Goal: Transaction & Acquisition: Purchase product/service

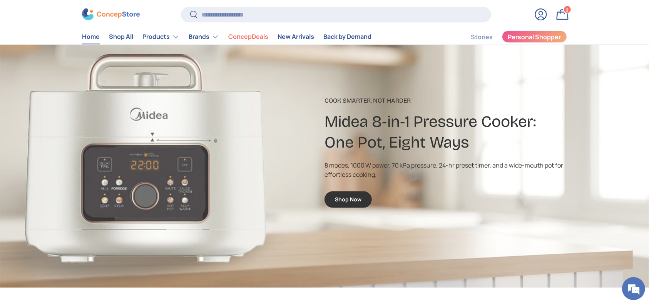
scroll to position [918, 0]
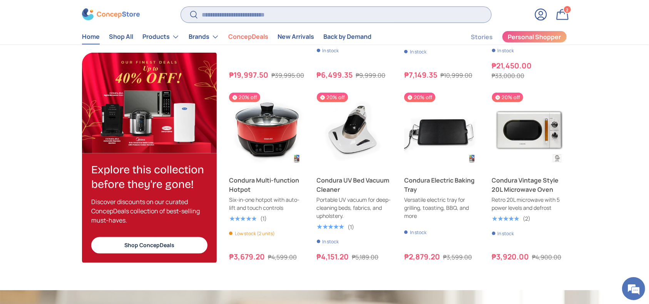
click at [303, 16] on input "Search" at bounding box center [336, 15] width 310 height 16
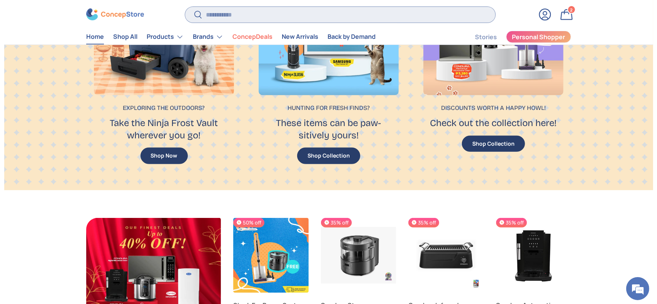
scroll to position [610, 0]
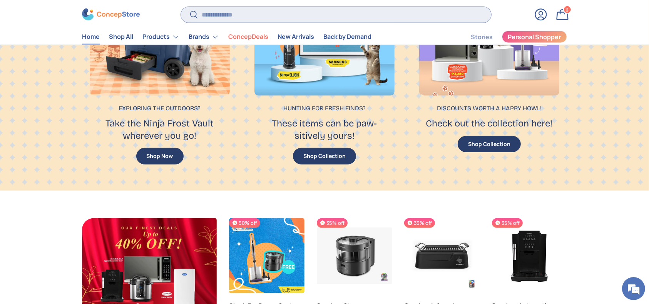
click at [274, 22] on input "Search" at bounding box center [336, 15] width 310 height 16
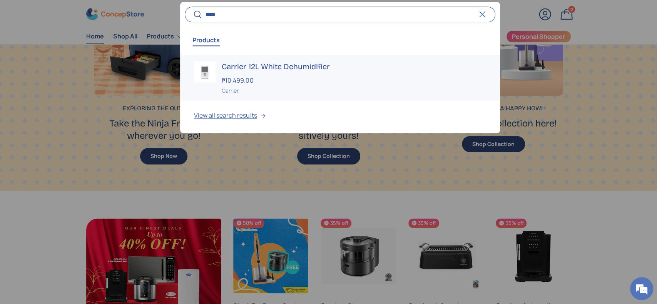
type input "***"
click at [259, 69] on h3 "Carrier 12L White Dehumidifier" at bounding box center [354, 66] width 264 height 11
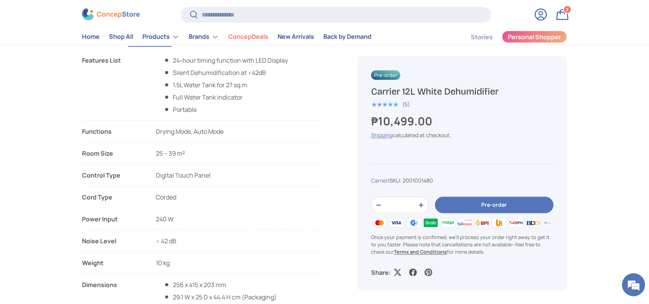
scroll to position [513, 0]
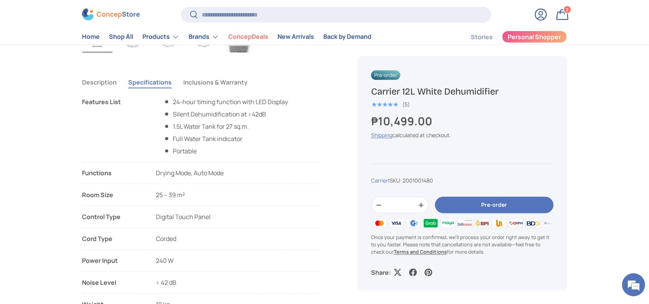
click at [95, 79] on button "Description" at bounding box center [99, 83] width 35 height 18
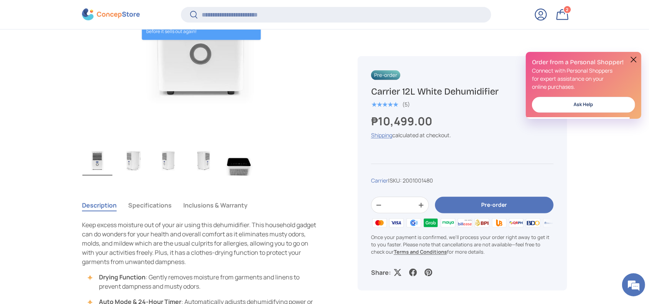
scroll to position [460, 0]
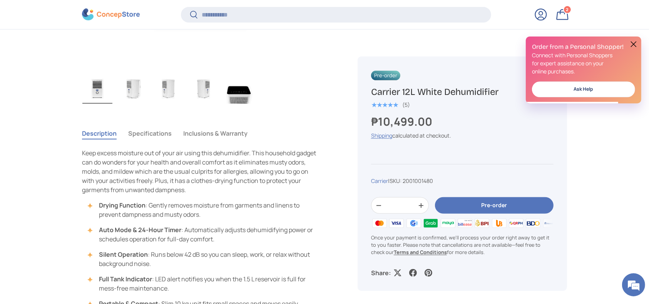
click at [151, 135] on button "Specifications" at bounding box center [149, 134] width 43 height 18
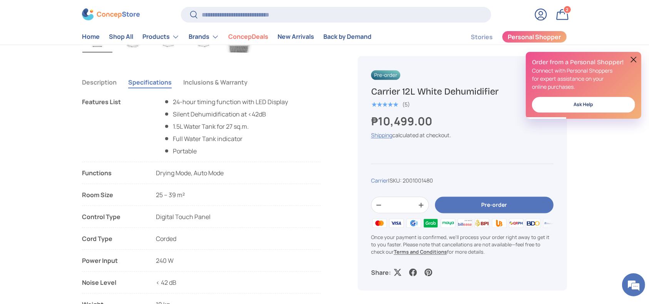
scroll to position [0, 0]
click at [107, 77] on button "Description" at bounding box center [99, 83] width 35 height 18
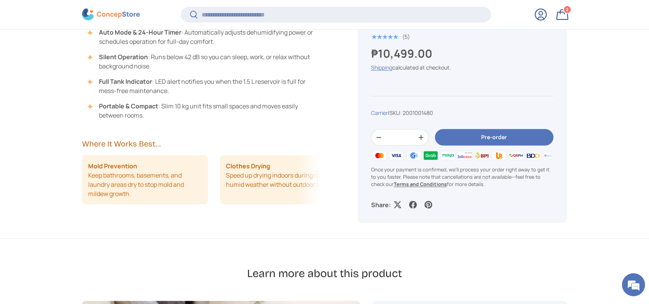
scroll to position [665, 0]
